Goal: Task Accomplishment & Management: Manage account settings

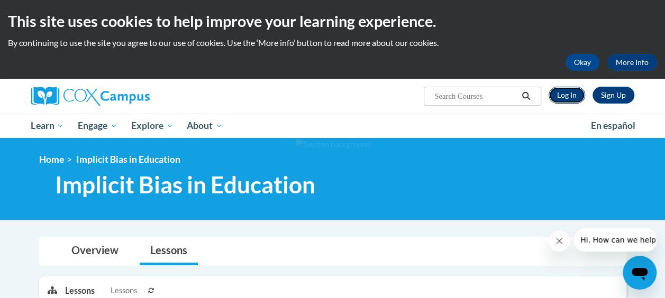
click at [563, 93] on link "Log In" at bounding box center [567, 95] width 36 height 17
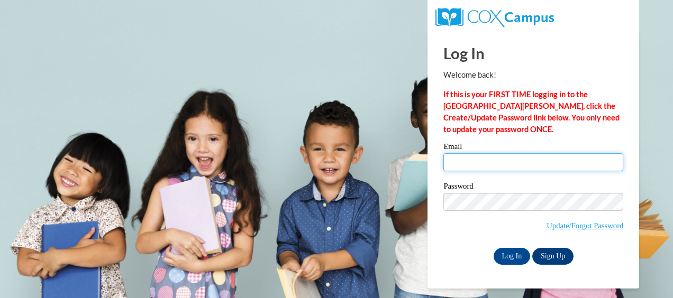
click at [509, 170] on input "Email" at bounding box center [533, 162] width 180 height 18
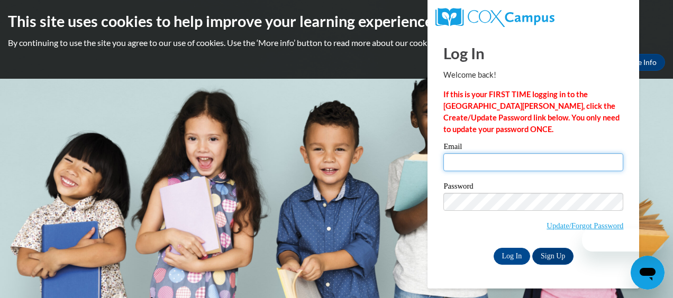
type input "daenal@ymcaatlanta.org"
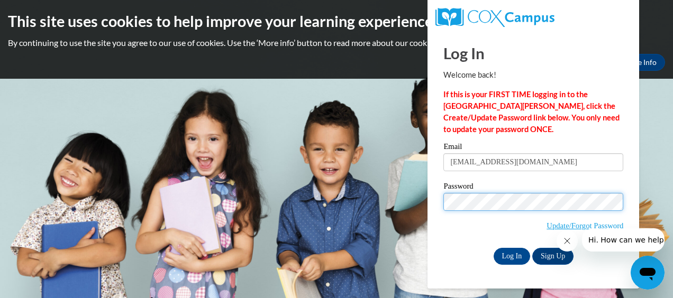
click at [494, 248] on input "Log In" at bounding box center [512, 256] width 37 height 17
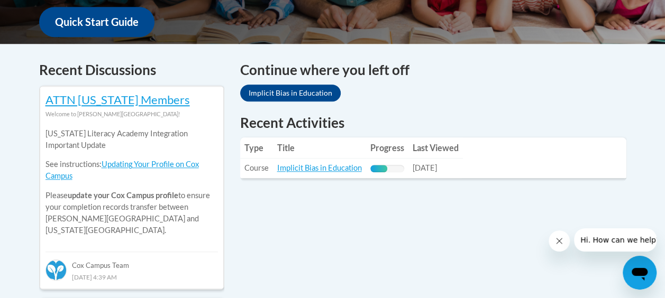
scroll to position [423, 0]
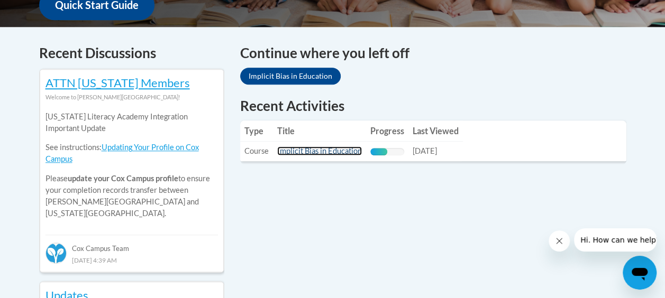
click at [333, 153] on link "Implicit Bias in Education" at bounding box center [319, 151] width 85 height 9
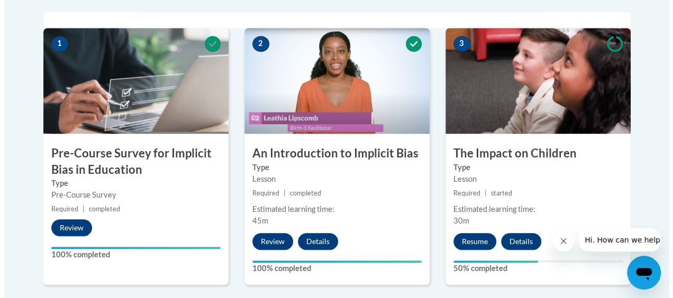
scroll to position [529, 0]
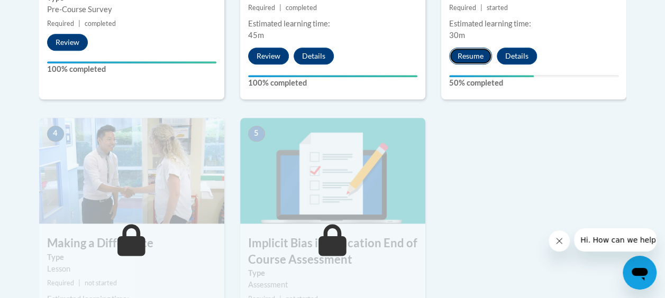
click at [478, 52] on button "Resume" at bounding box center [470, 56] width 43 height 17
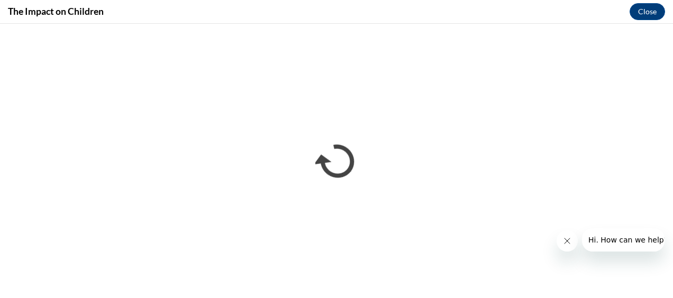
scroll to position [0, 0]
